Goal: Information Seeking & Learning: Learn about a topic

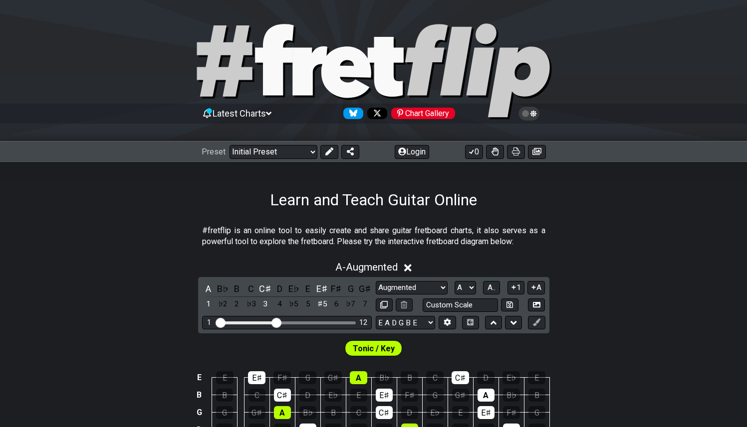
select select "Augmented"
select select "A"
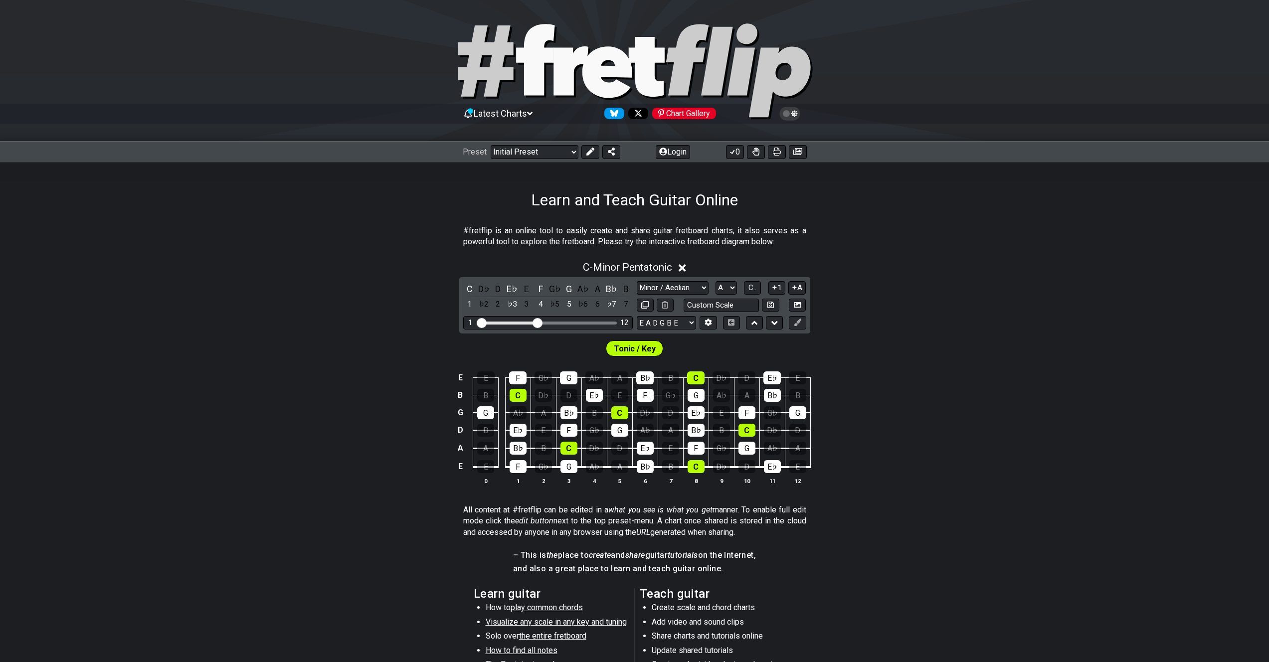
select select "Minor / Aeolian"
select select "A"
click at [693, 288] on select "Minor Pentatonic Click to edit Minor Pentatonic Major Pentatonic Minor Blues Ma…" at bounding box center [673, 287] width 72 height 13
select select "Major Blues"
click at [637, 281] on select "Minor Pentatonic Click to edit Minor Pentatonic Major Pentatonic Minor Blues Ma…" at bounding box center [673, 287] width 72 height 13
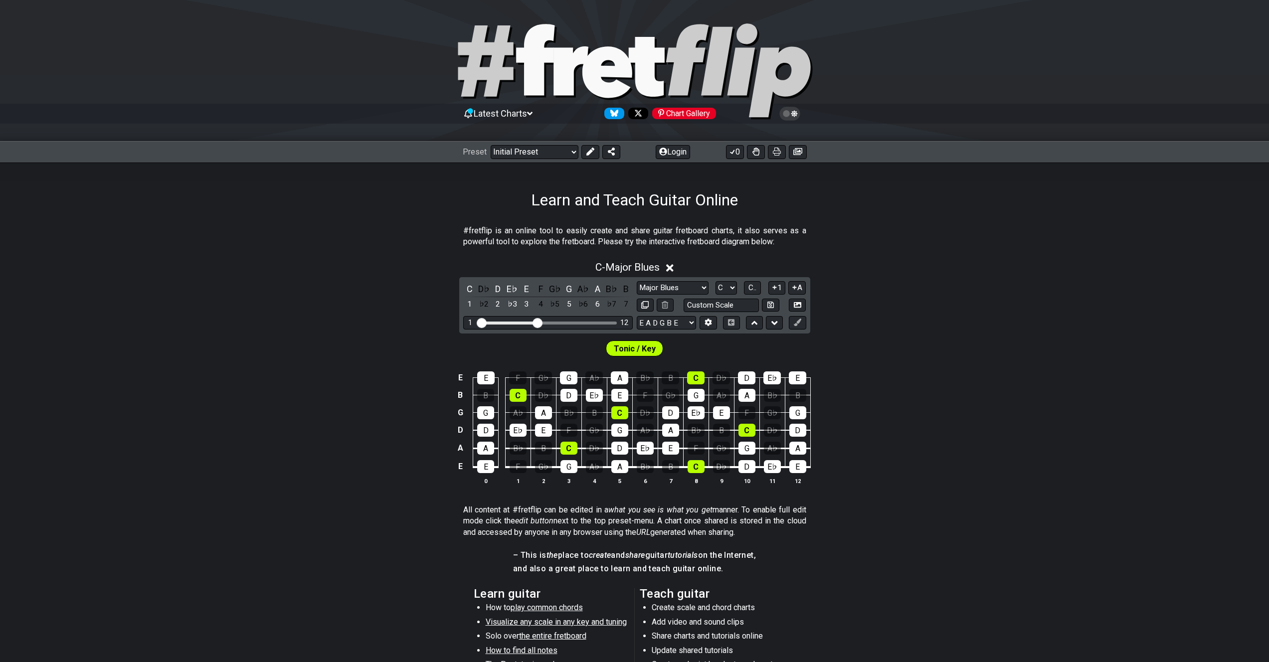
click at [724, 283] on select "A♭ A A♯ B♭ B C C♯ D♭ D D♯ E♭ E F F♯ G♭ G G♯" at bounding box center [726, 287] width 21 height 13
select select "A"
click at [716, 281] on select "A♭ A A♯ B♭ B C C♯ D♭ D D♯ E♭ E F F♯ G♭ G G♯" at bounding box center [726, 287] width 21 height 13
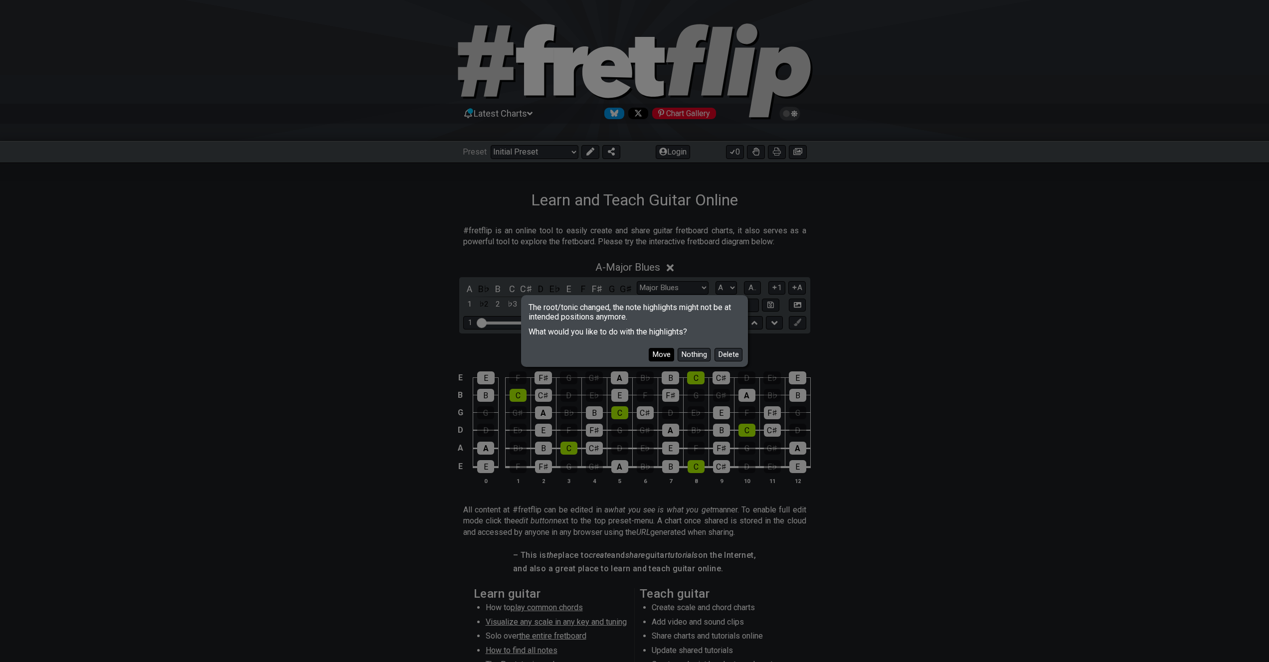
click at [666, 352] on button "Move" at bounding box center [661, 354] width 25 height 13
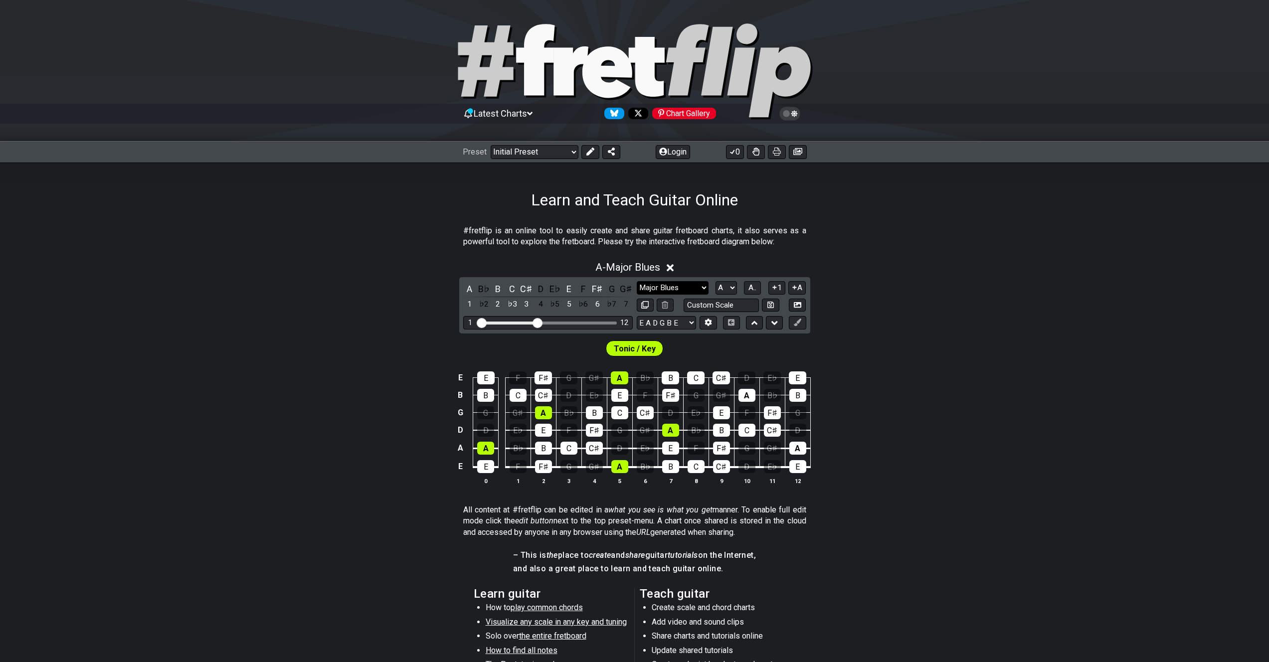
click at [703, 289] on select "Minor Pentatonic Click to edit Minor Pentatonic Major Pentatonic Minor Blues Ma…" at bounding box center [673, 287] width 72 height 13
click at [637, 281] on select "Minor Pentatonic Click to edit Minor Pentatonic Major Pentatonic Minor Blues Ma…" at bounding box center [673, 287] width 72 height 13
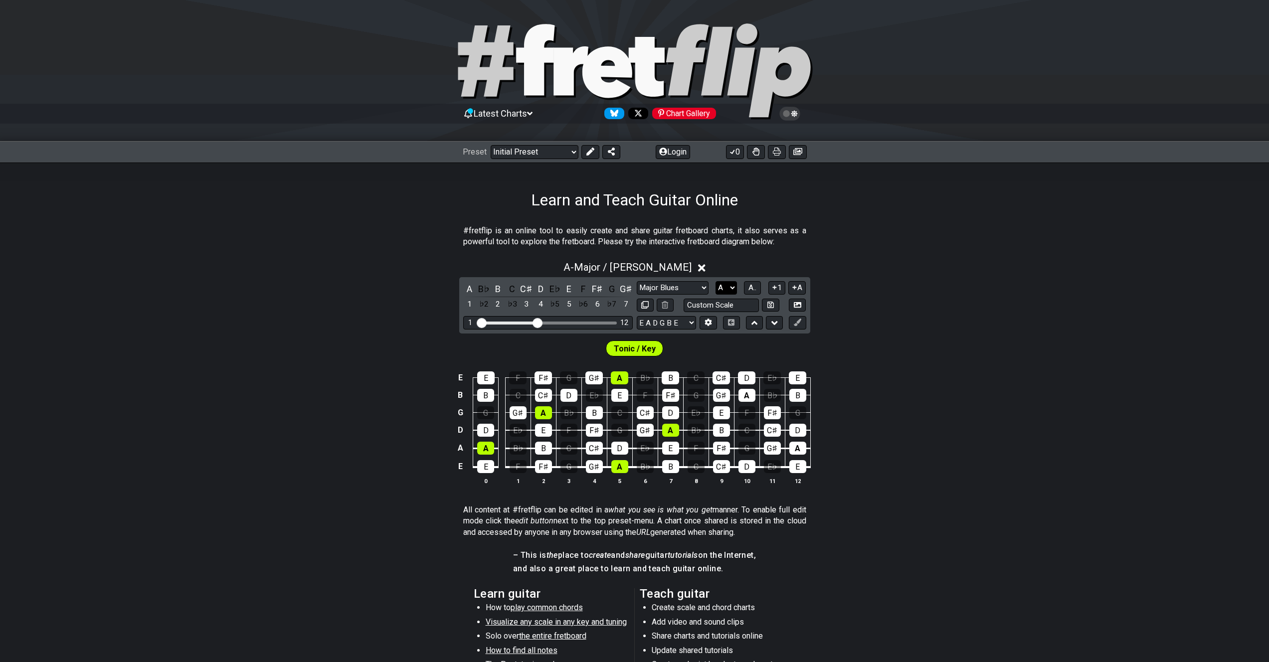
click at [727, 282] on select "A♭ A A♯ B♭ B C C♯ D♭ D D♯ E♭ E F F♯ G♭ G G♯" at bounding box center [726, 287] width 21 height 13
click at [697, 281] on select "Minor Pentatonic Click to edit Minor Pentatonic Major Pentatonic Minor Blues Ma…" at bounding box center [673, 287] width 72 height 13
click at [637, 281] on select "Minor Pentatonic Click to edit Minor Pentatonic Major Pentatonic Minor Blues Ma…" at bounding box center [673, 287] width 72 height 13
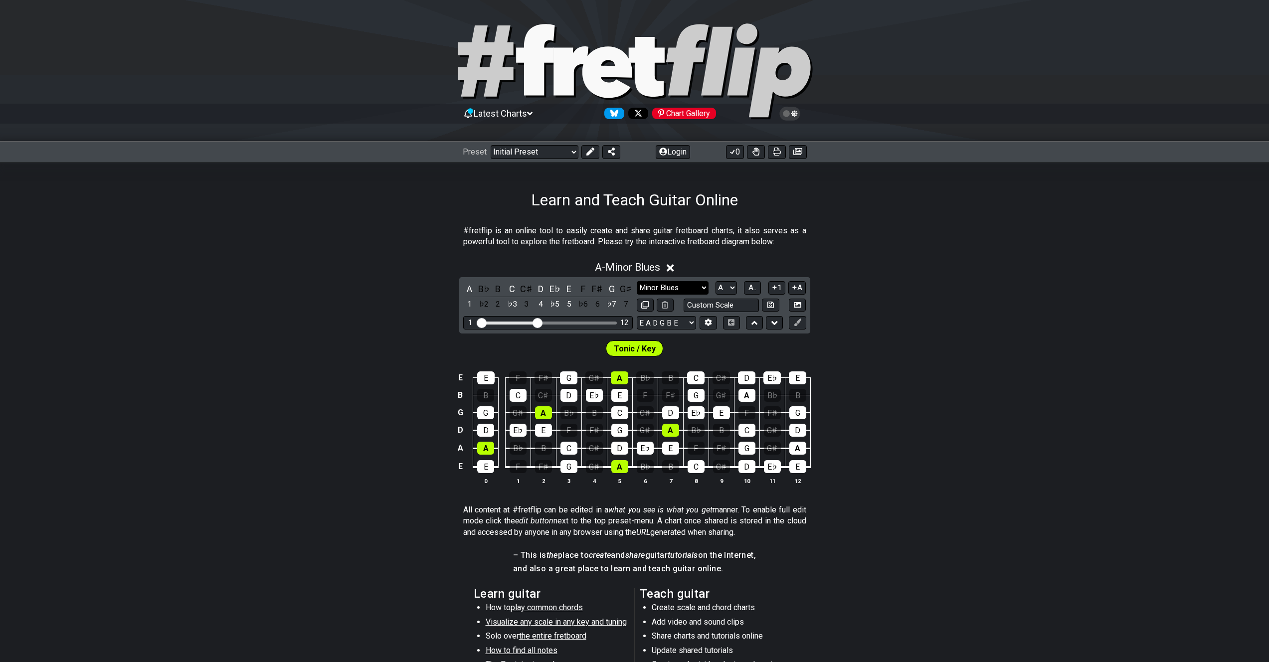
click at [688, 288] on select "Minor Pentatonic Click to edit Minor Pentatonic Major Pentatonic Minor Blues Ma…" at bounding box center [673, 287] width 72 height 13
select select "Major Pentatonic"
click at [637, 281] on select "Minor Pentatonic Click to edit Minor Pentatonic Major Pentatonic Minor Blues Ma…" at bounding box center [673, 287] width 72 height 13
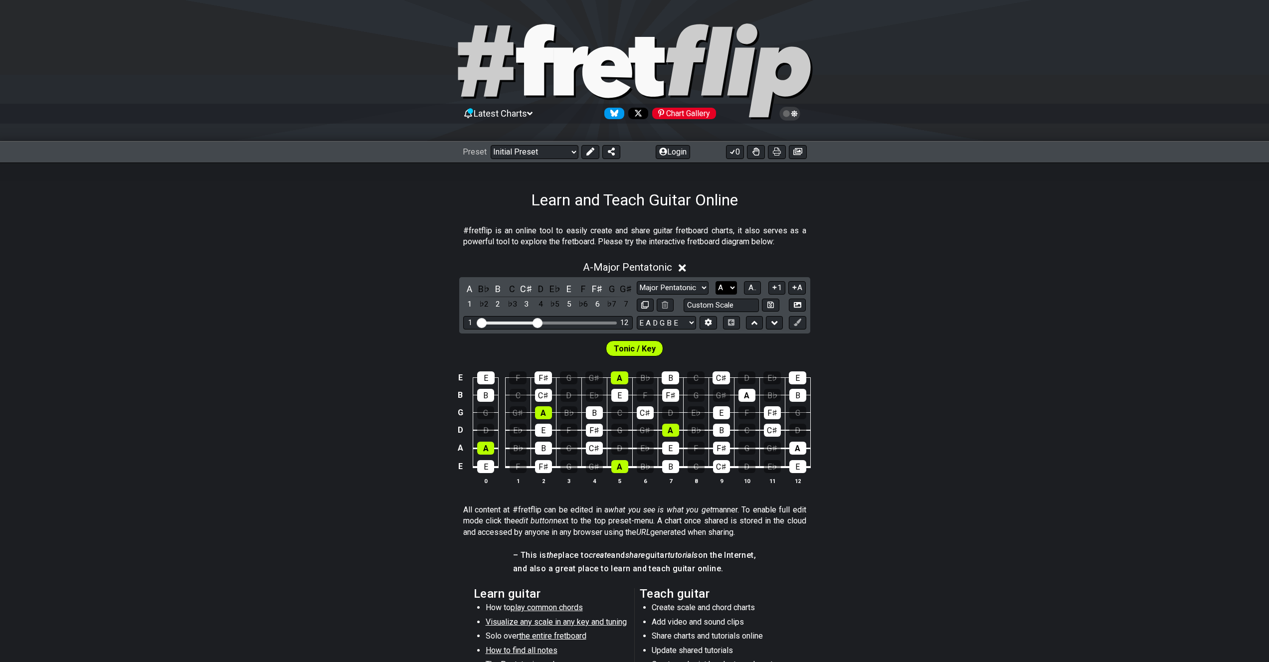
click at [721, 286] on select "A♭ A A♯ B♭ B C C♯ D♭ D D♯ E♭ E F F♯ G♭ G G♯" at bounding box center [726, 287] width 21 height 13
select select "G"
click at [716, 281] on select "A♭ A A♯ B♭ B C C♯ D♭ D D♯ E♭ E F F♯ G♭ G G♯" at bounding box center [726, 287] width 21 height 13
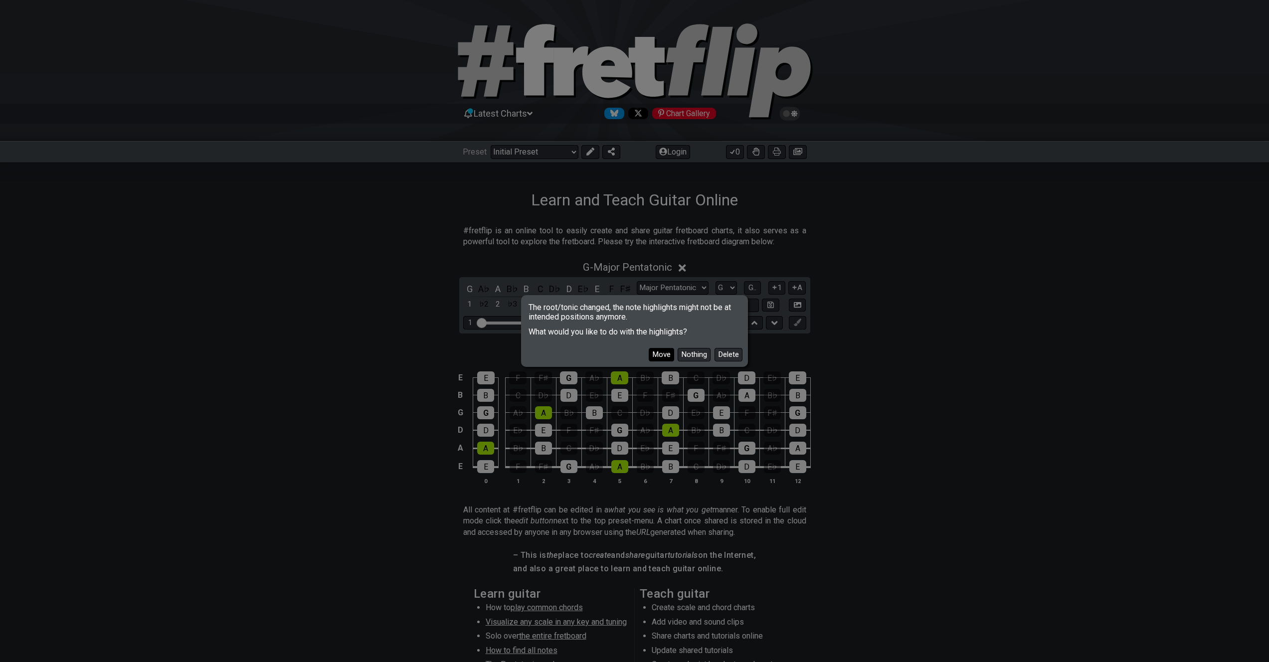
click at [663, 354] on button "Move" at bounding box center [661, 354] width 25 height 13
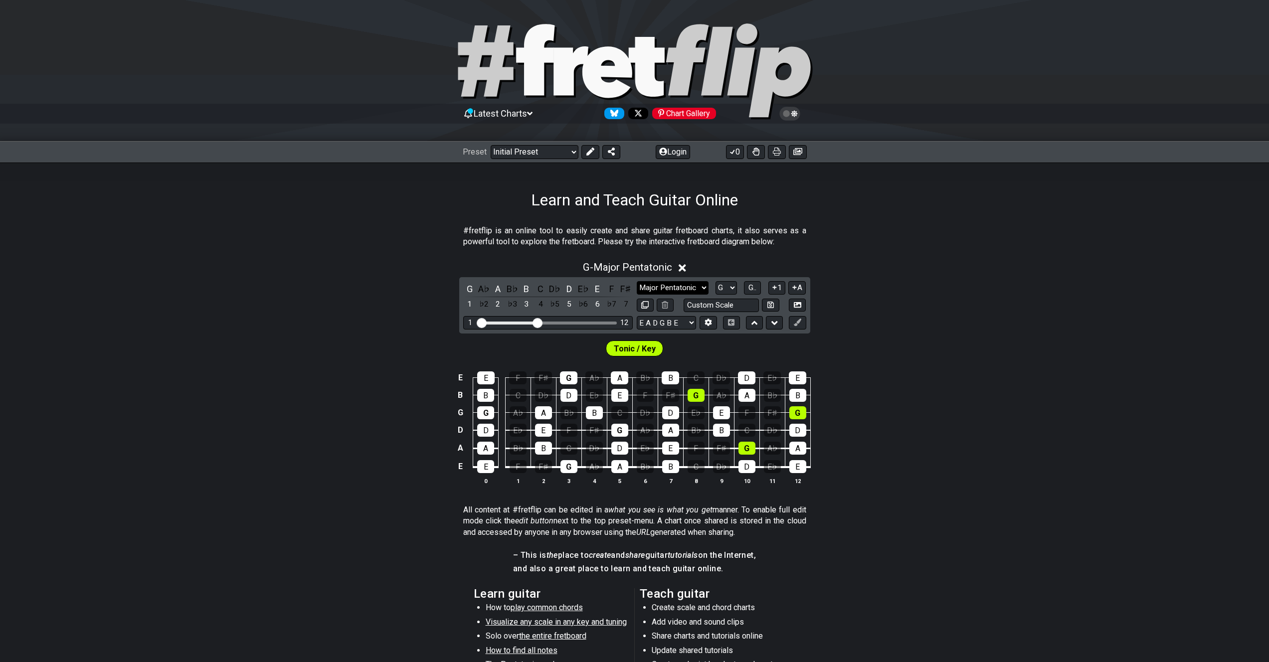
click at [704, 292] on select "Minor Pentatonic Click to edit Minor Pentatonic Major Pentatonic Minor Blues Ma…" at bounding box center [673, 287] width 72 height 13
select select "Major / [PERSON_NAME]"
click at [637, 281] on select "Minor Pentatonic Click to edit Minor Pentatonic Major Pentatonic Minor Blues Ma…" at bounding box center [673, 287] width 72 height 13
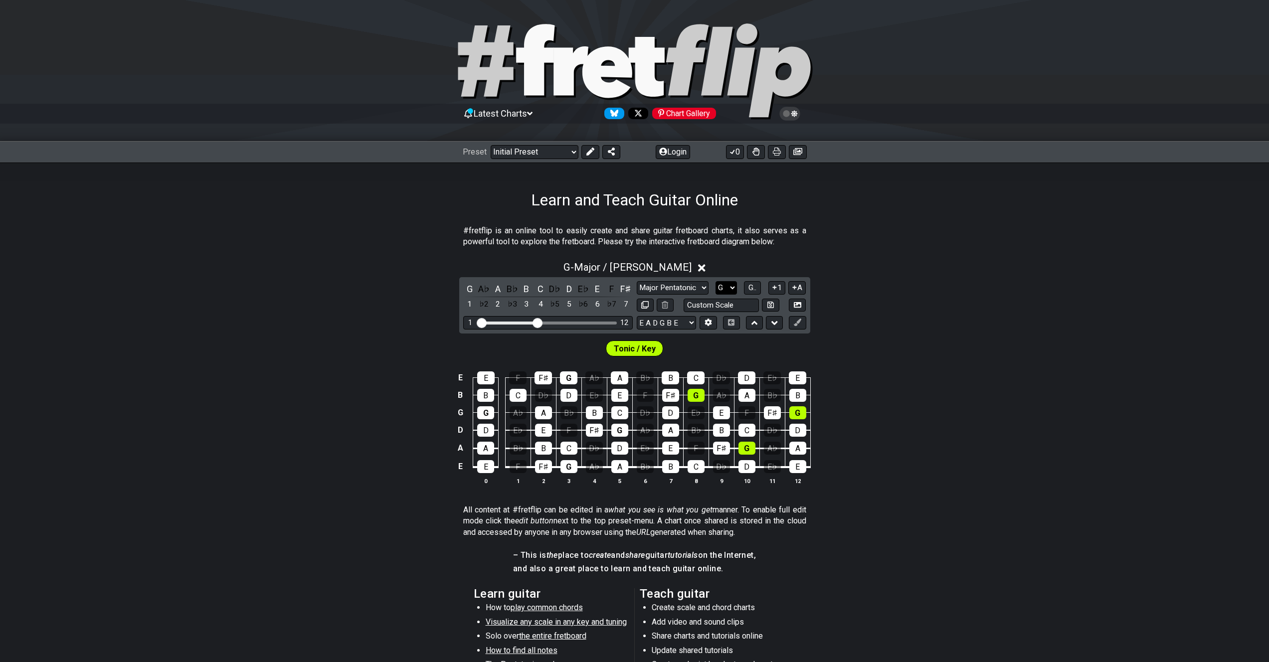
click at [726, 286] on select "A♭ A A♯ B♭ B C C♯ D♭ D D♯ E♭ E F F♯ G♭ G G♯" at bounding box center [726, 287] width 21 height 13
select select "E"
click at [716, 281] on select "A♭ A A♯ B♭ B C C♯ D♭ D D♯ E♭ E F F♯ G♭ G G♯" at bounding box center [726, 287] width 21 height 13
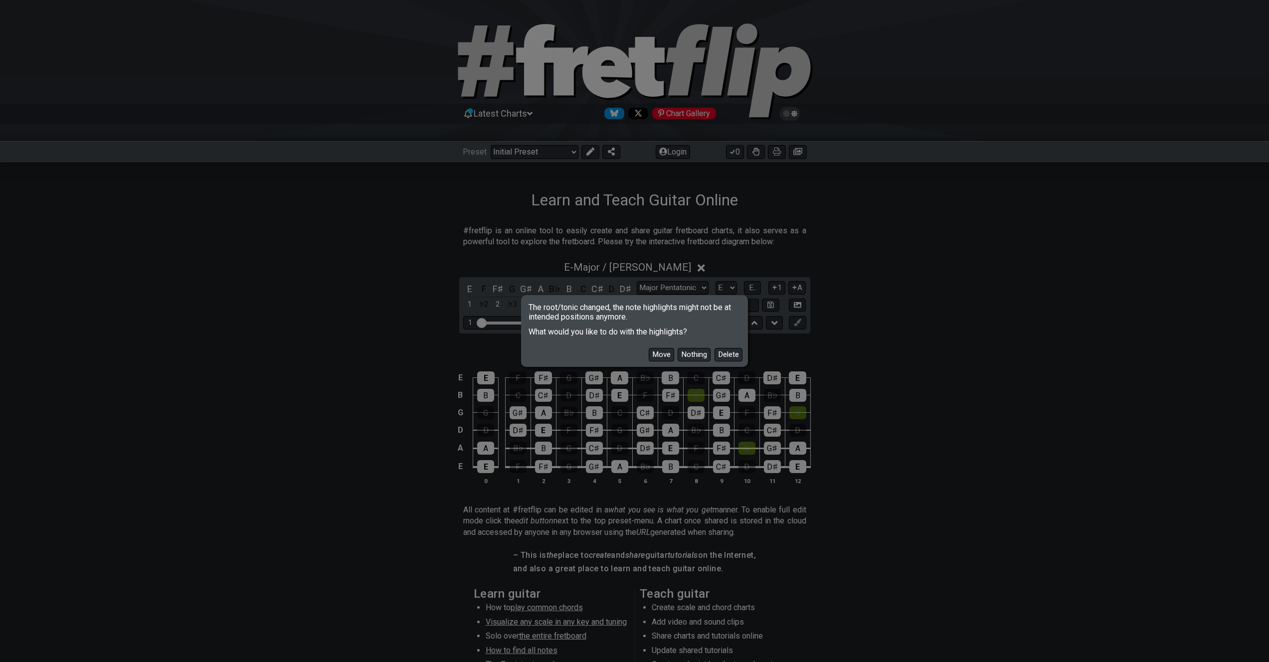
drag, startPoint x: 726, startPoint y: 286, endPoint x: 699, endPoint y: 289, distance: 27.1
click at [699, 289] on div "The root/tonic changed, the note highlights might not be at intended positions …" at bounding box center [634, 331] width 1269 height 662
click at [665, 353] on button "Move" at bounding box center [661, 354] width 25 height 13
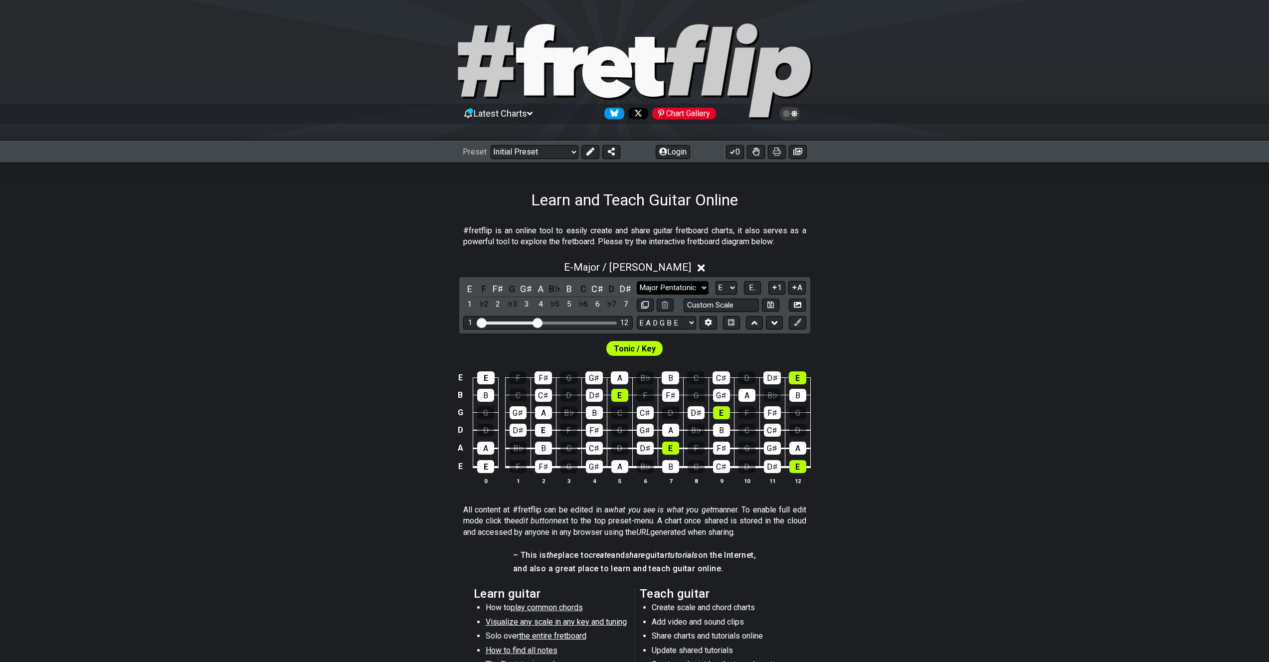
drag, startPoint x: 678, startPoint y: 279, endPoint x: 680, endPoint y: 288, distance: 8.8
click at [678, 280] on div "E F F♯ G G♯ A B♭ B C C♯ D D♯ 1 ♭2 2 ♭3 3 4 ♭5 5 ♭6 6 ♭7 7 Minor Pentatonic Clic…" at bounding box center [634, 305] width 351 height 56
click at [681, 288] on select "Minor Pentatonic Click to edit Minor Pentatonic Major Pentatonic Minor Blues Ma…" at bounding box center [673, 287] width 72 height 13
click at [637, 281] on select "Minor Pentatonic Click to edit Minor Pentatonic Major Pentatonic Minor Blues Ma…" at bounding box center [673, 287] width 72 height 13
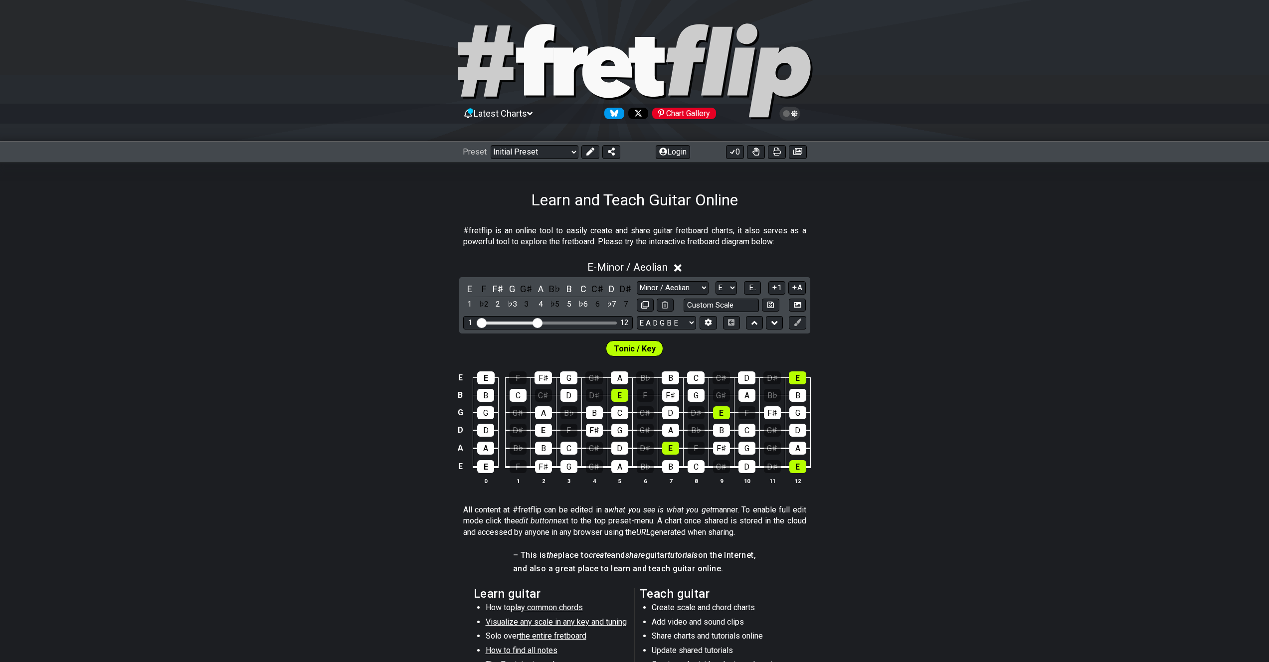
click at [890, 372] on div "E E F F♯ G G♯ A B♭ B C C♯ D D♯ E B B C C♯ D D♯ E F F♯ G G♯ A B♭ B G G G♯ A B♭ B…" at bounding box center [634, 429] width 1269 height 140
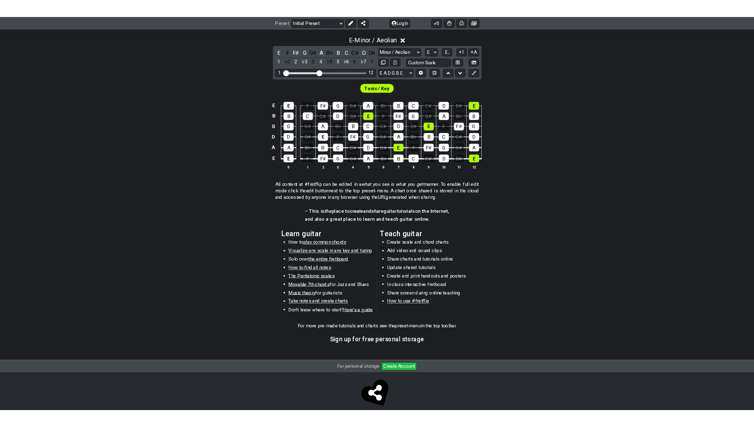
scroll to position [228, 0]
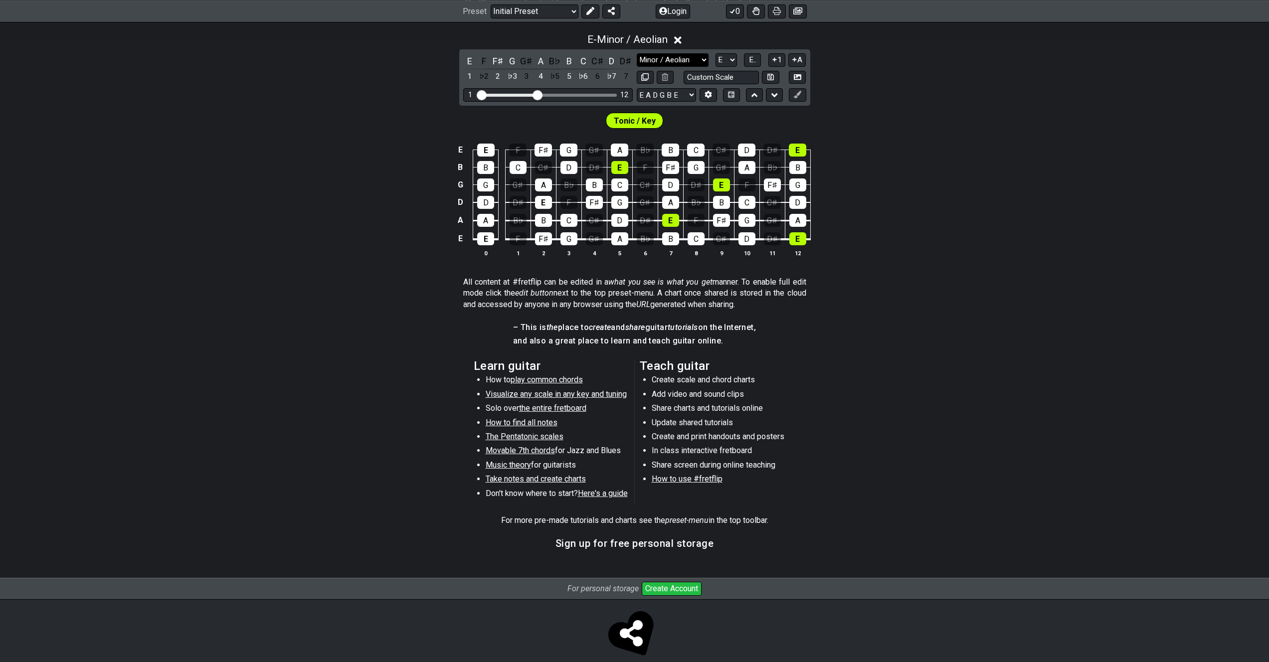
click at [694, 63] on select "Minor Pentatonic Click to edit Minor Pentatonic Major Pentatonic Minor Blues Ma…" at bounding box center [673, 59] width 72 height 13
click at [637, 53] on select "Minor Pentatonic Click to edit Minor Pentatonic Major Pentatonic Minor Blues Ma…" at bounding box center [673, 59] width 72 height 13
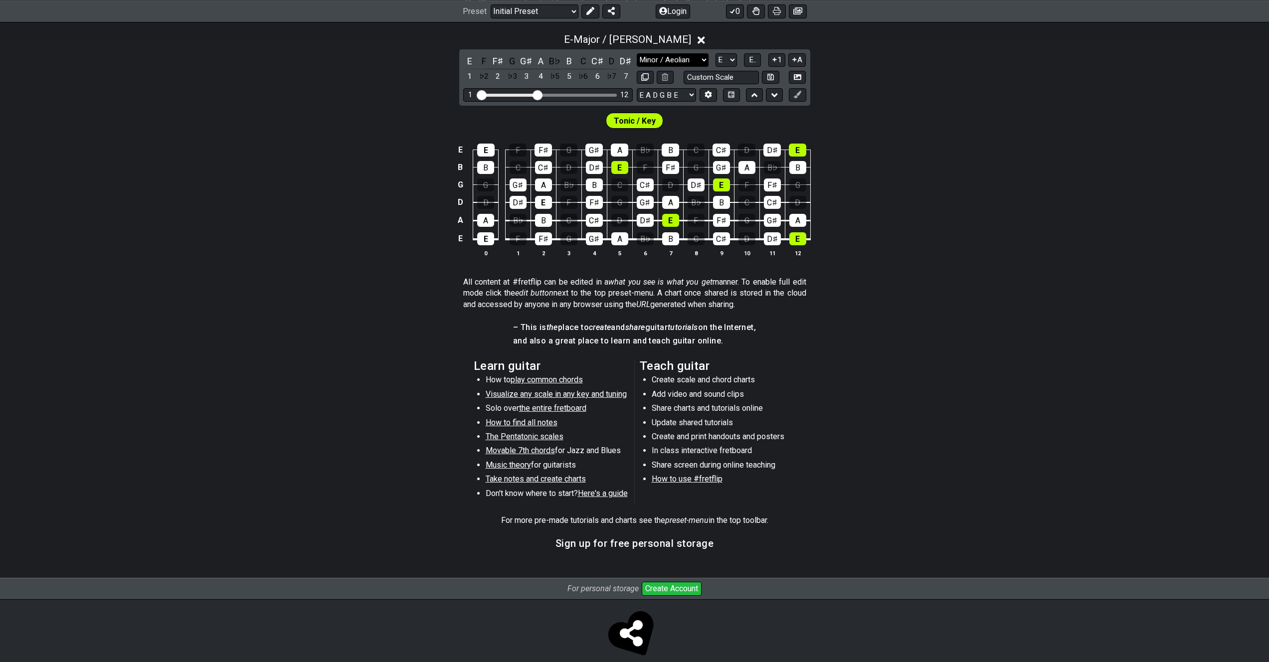
click at [694, 64] on select "Minor Pentatonic Click to edit Minor Pentatonic Major Pentatonic Minor Blues Ma…" at bounding box center [673, 59] width 72 height 13
click at [695, 59] on select "Minor Pentatonic Click to edit Minor Pentatonic Major Pentatonic Minor Blues Ma…" at bounding box center [673, 59] width 72 height 13
click at [637, 53] on select "Minor Pentatonic Click to edit Minor Pentatonic Major Pentatonic Minor Blues Ma…" at bounding box center [673, 59] width 72 height 13
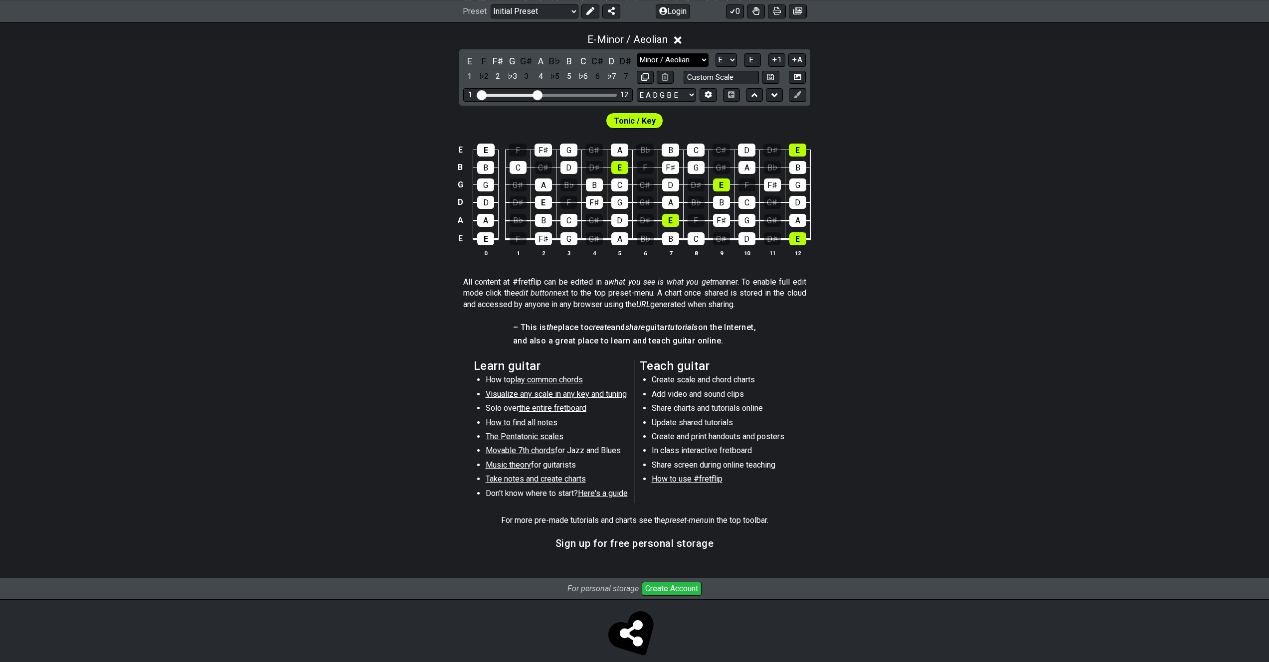
click at [684, 60] on select "Minor Pentatonic Click to edit Minor Pentatonic Major Pentatonic Minor Blues Ma…" at bounding box center [673, 59] width 72 height 13
select select "Major / [PERSON_NAME]"
click at [637, 53] on select "Minor Pentatonic Click to edit Minor Pentatonic Major Pentatonic Minor Blues Ma…" at bounding box center [673, 59] width 72 height 13
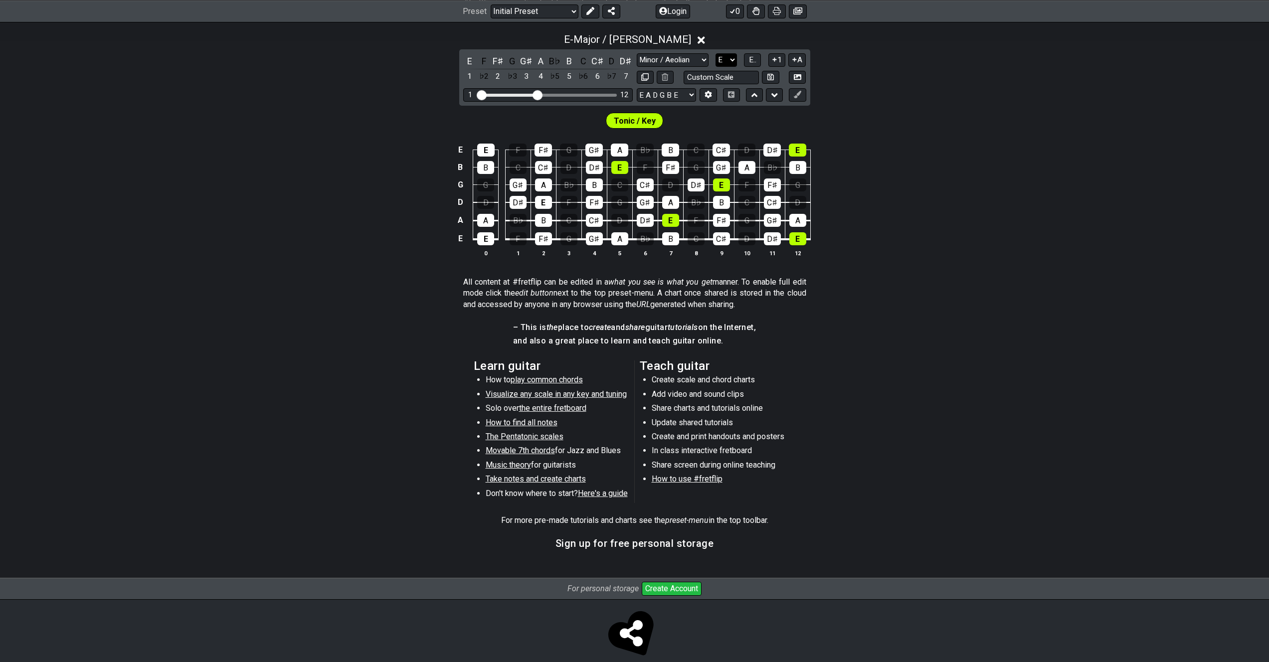
click at [723, 57] on select "A♭ A A♯ B♭ B C C♯ D♭ D D♯ E♭ E F F♯ G♭ G G♯" at bounding box center [726, 59] width 21 height 13
select select "G"
click at [716, 53] on select "A♭ A A♯ B♭ B C C♯ D♭ D D♯ E♭ E F F♯ G♭ G G♯" at bounding box center [726, 59] width 21 height 13
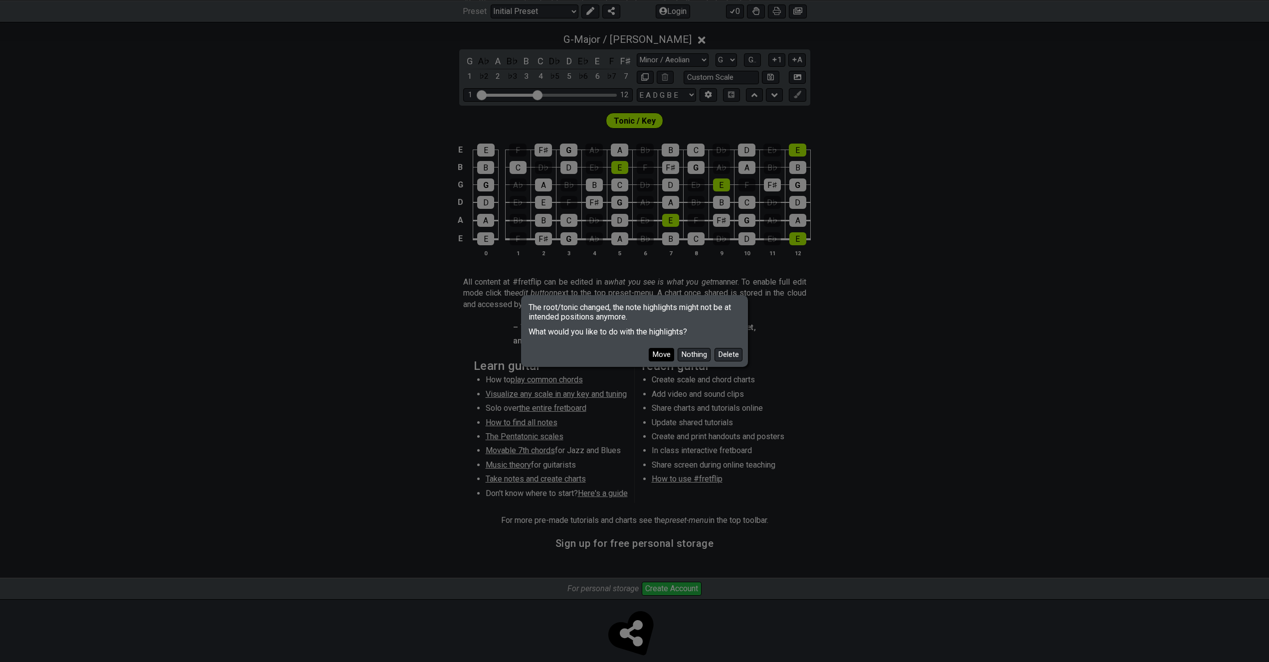
click at [664, 352] on button "Move" at bounding box center [661, 354] width 25 height 13
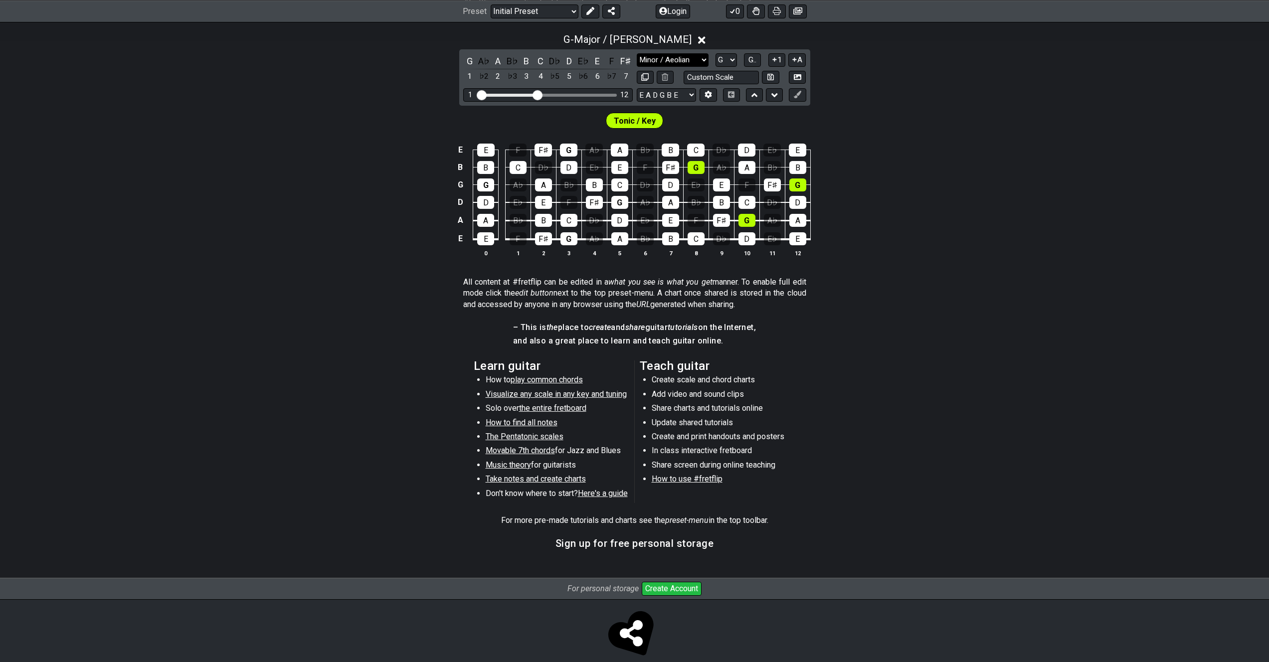
click at [683, 59] on select "Minor Pentatonic Click to edit Minor Pentatonic Major Pentatonic Minor Blues Ma…" at bounding box center [673, 59] width 72 height 13
select select "Minor / Aeolian"
click at [637, 53] on select "Minor Pentatonic Click to edit Minor Pentatonic Major Pentatonic Minor Blues Ma…" at bounding box center [673, 59] width 72 height 13
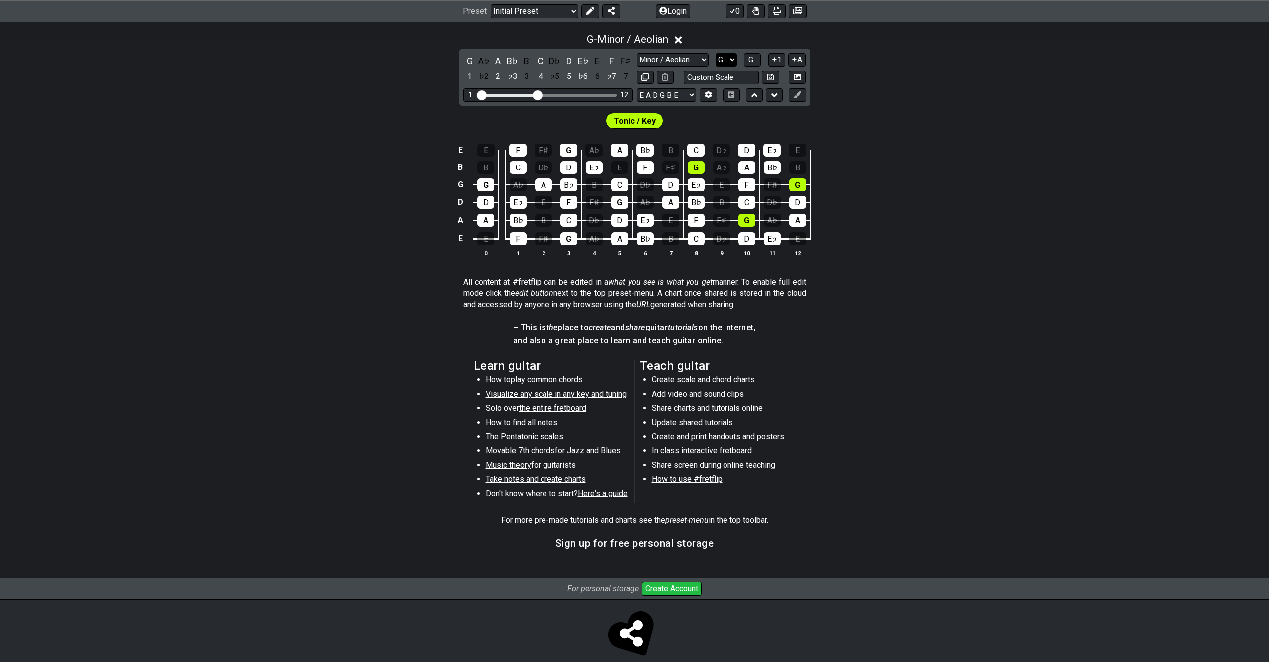
click at [717, 60] on select "A♭ A A♯ B♭ B C C♯ D♭ D D♯ E♭ E F F♯ G♭ G G♯" at bounding box center [726, 59] width 21 height 13
select select "E"
click at [716, 53] on select "A♭ A A♯ B♭ B C C♯ D♭ D D♯ E♭ E F F♯ G♭ G G♯" at bounding box center [726, 59] width 21 height 13
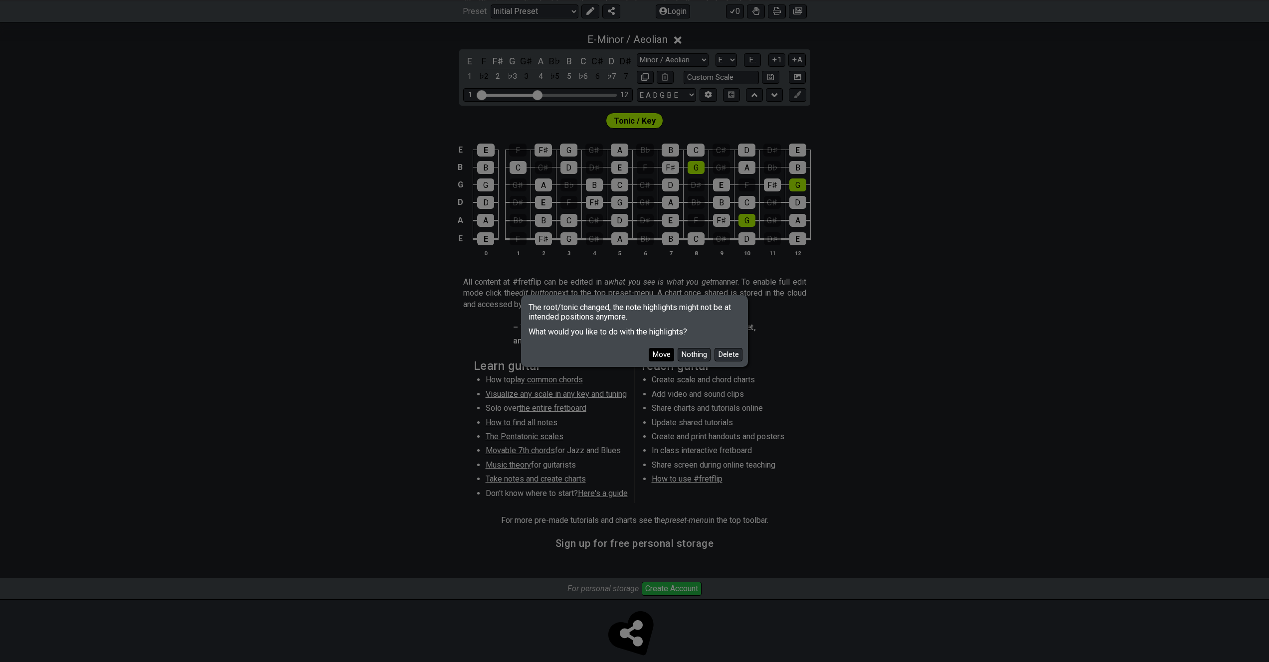
click at [657, 358] on button "Move" at bounding box center [661, 354] width 25 height 13
